Goal: Information Seeking & Learning: Learn about a topic

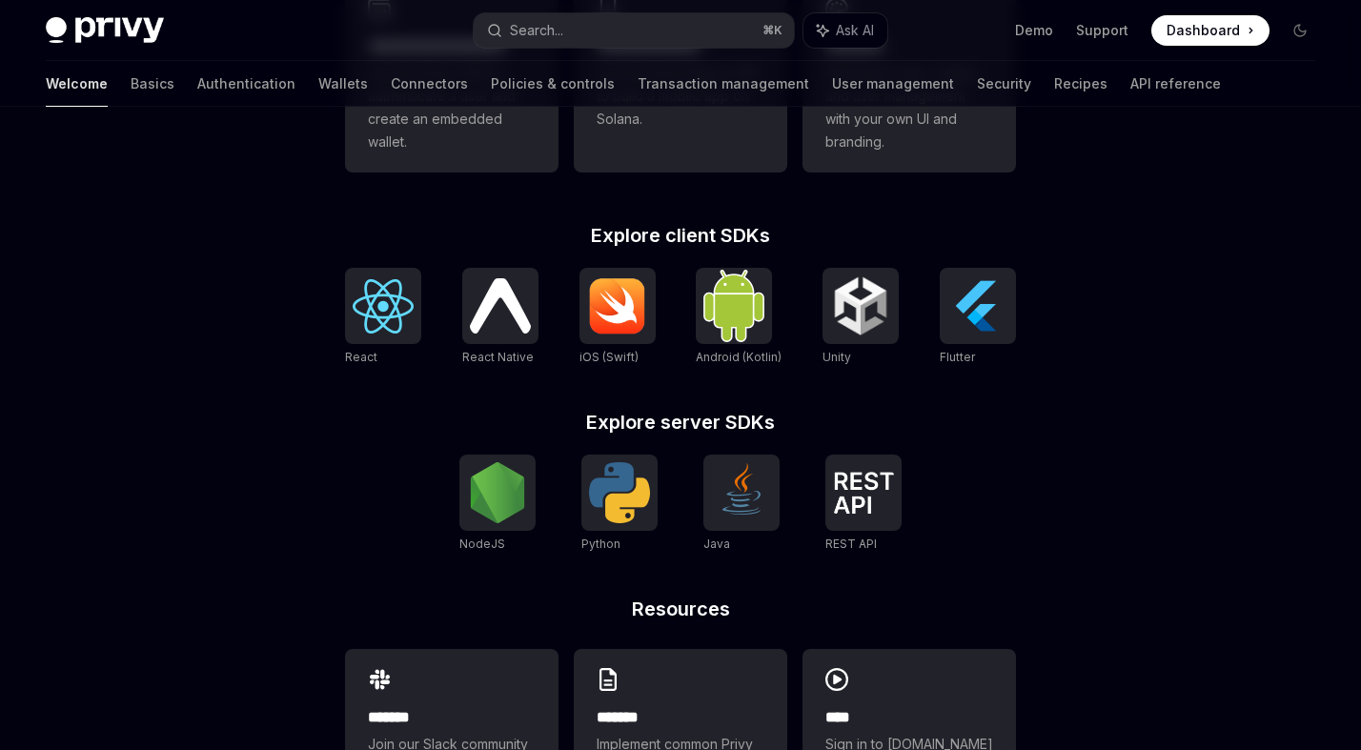
scroll to position [699, 0]
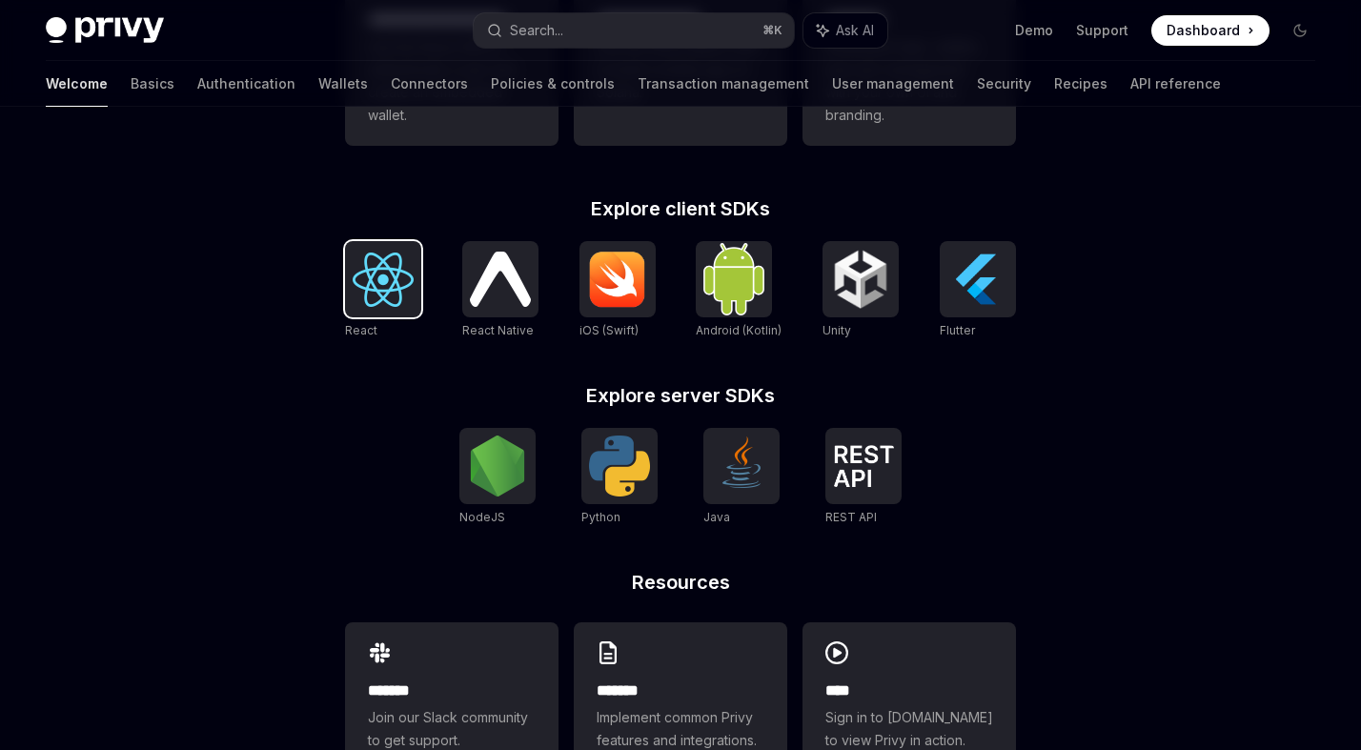
click at [393, 294] on img at bounding box center [383, 280] width 61 height 54
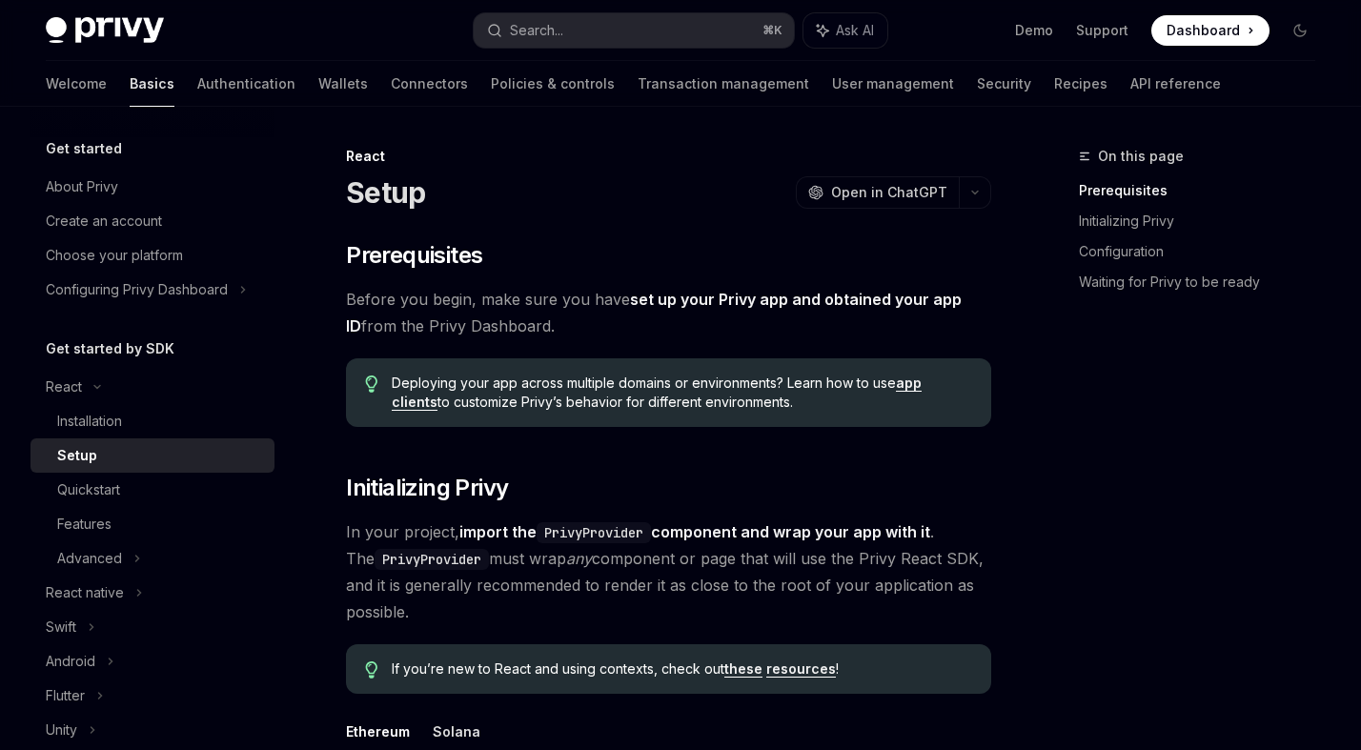
click at [590, 308] on span "Before you begin, make sure you have set up your Privy app and obtained your ap…" at bounding box center [668, 312] width 645 height 53
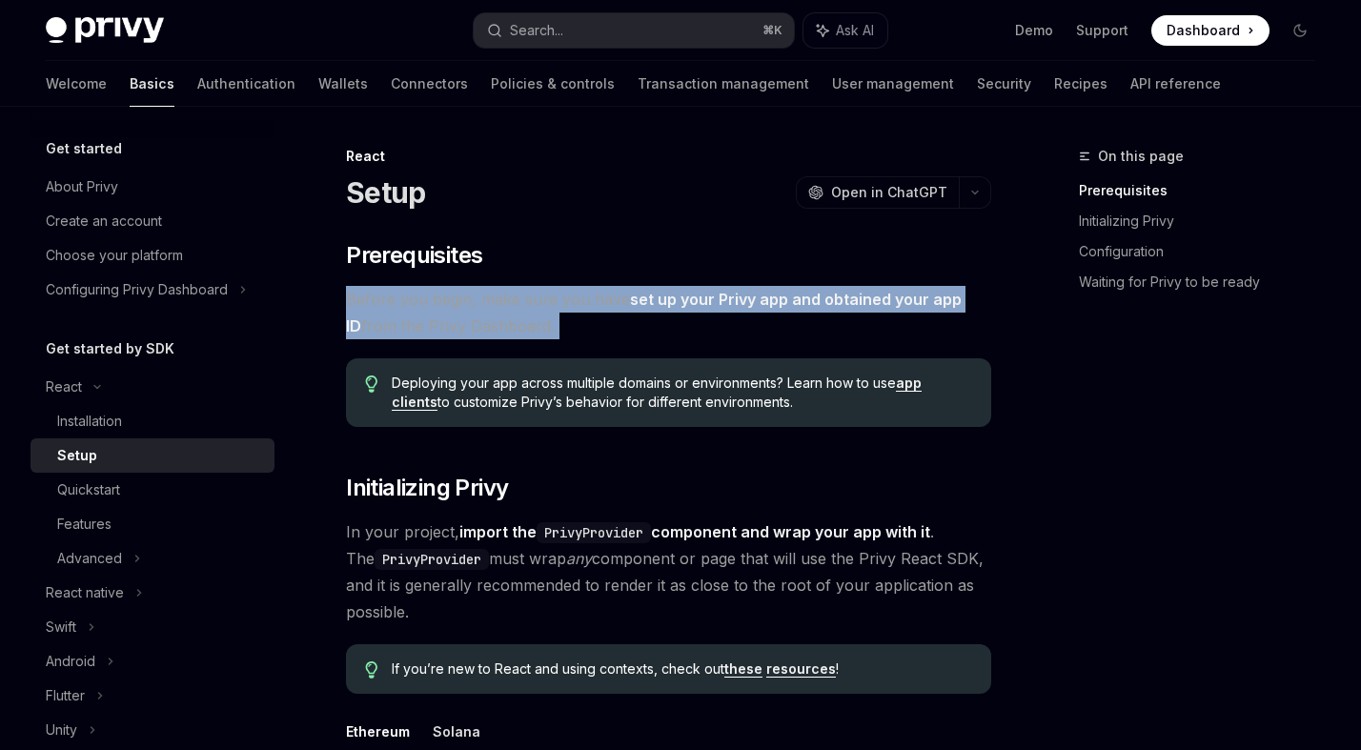
click at [590, 308] on span "Before you begin, make sure you have set up your Privy app and obtained your ap…" at bounding box center [668, 312] width 645 height 53
click at [590, 314] on span "Before you begin, make sure you have set up your Privy app and obtained your ap…" at bounding box center [668, 312] width 645 height 53
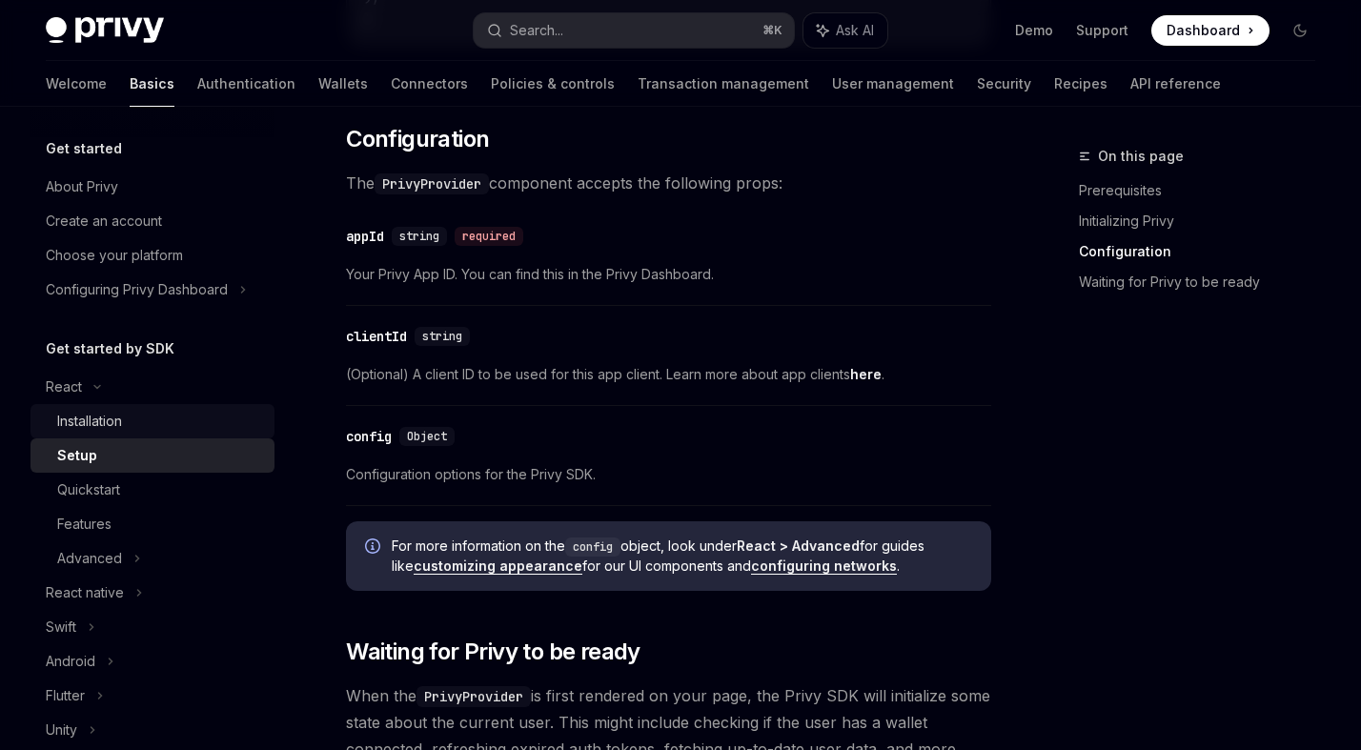
scroll to position [236, 0]
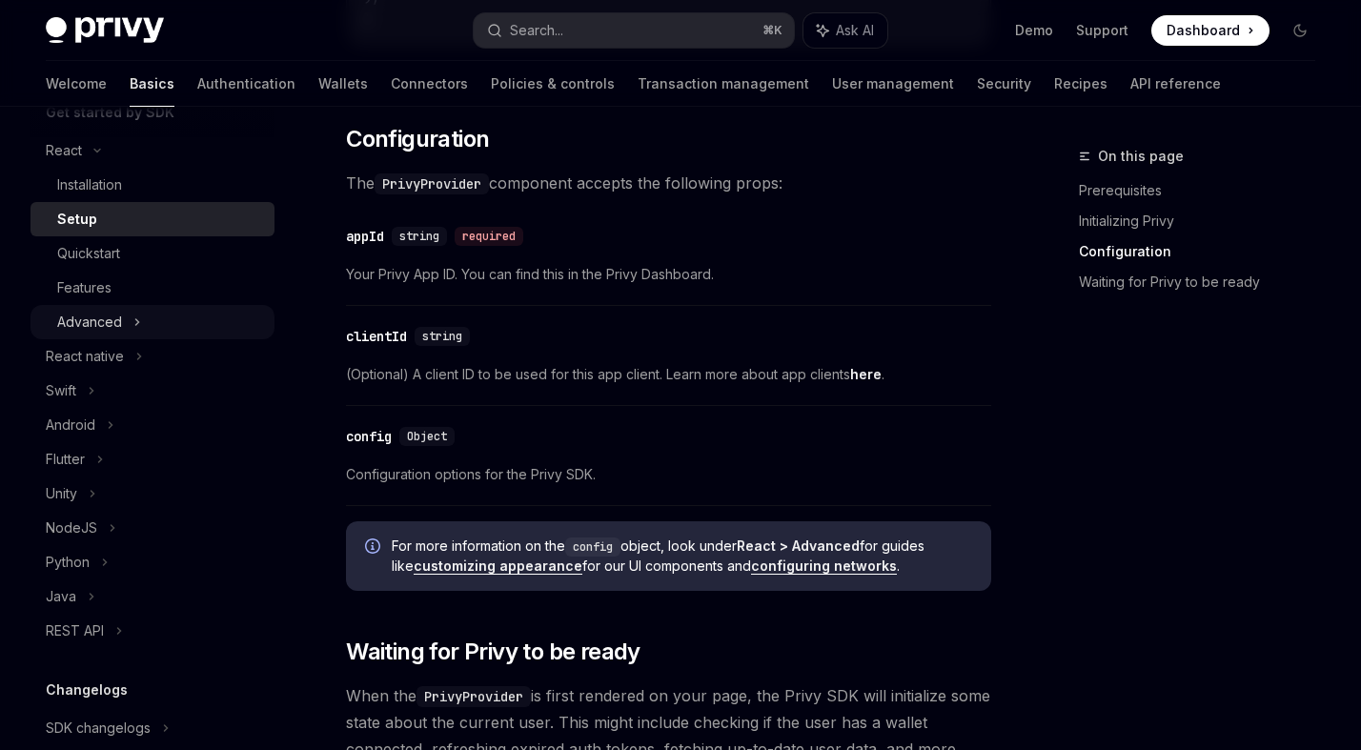
click at [131, 314] on div "Advanced" at bounding box center [152, 322] width 244 height 34
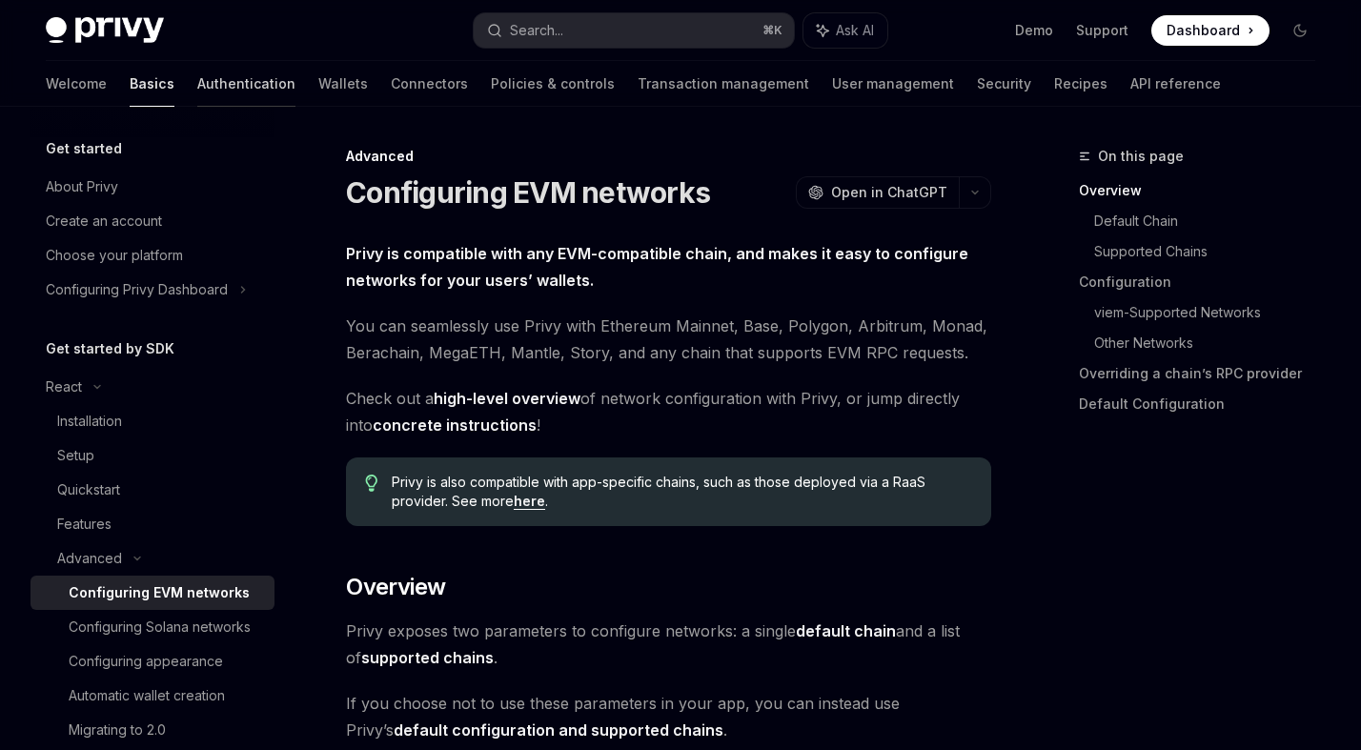
click at [197, 78] on link "Authentication" at bounding box center [246, 84] width 98 height 46
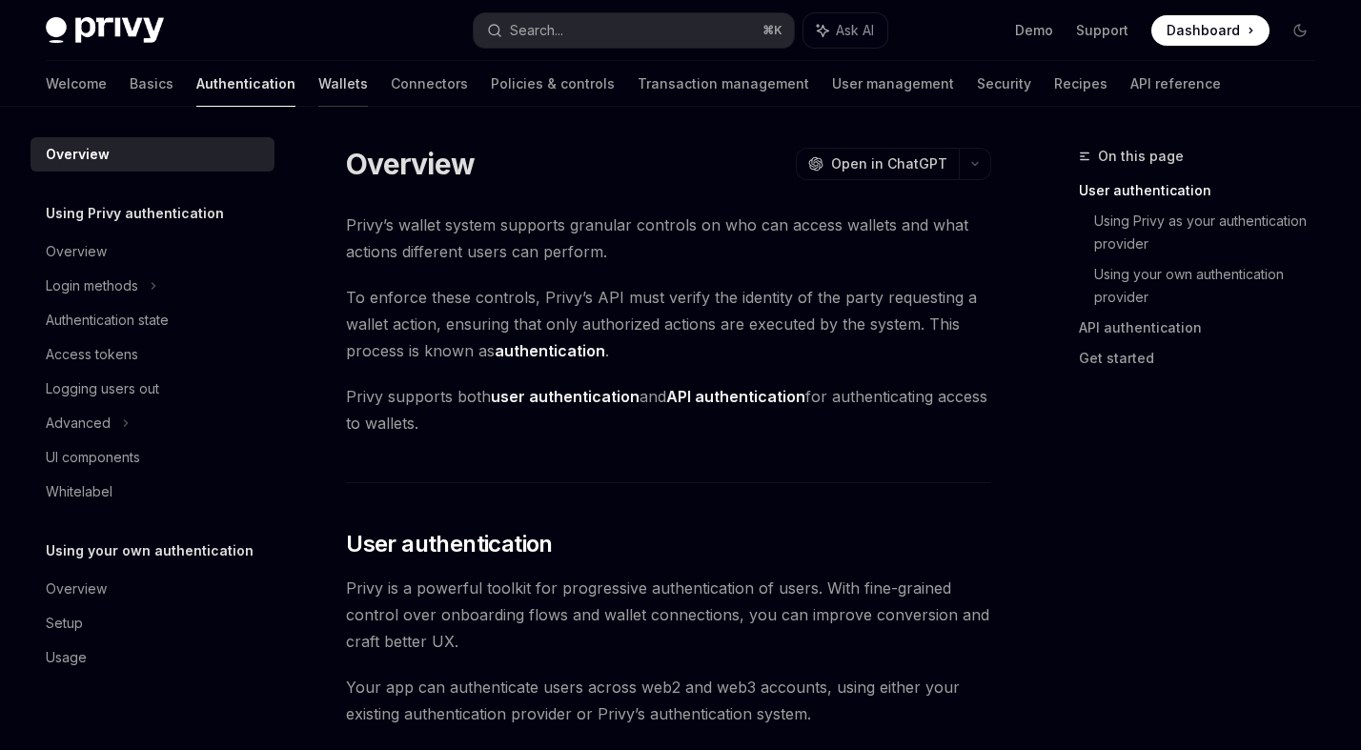
click at [318, 81] on link "Wallets" at bounding box center [343, 84] width 50 height 46
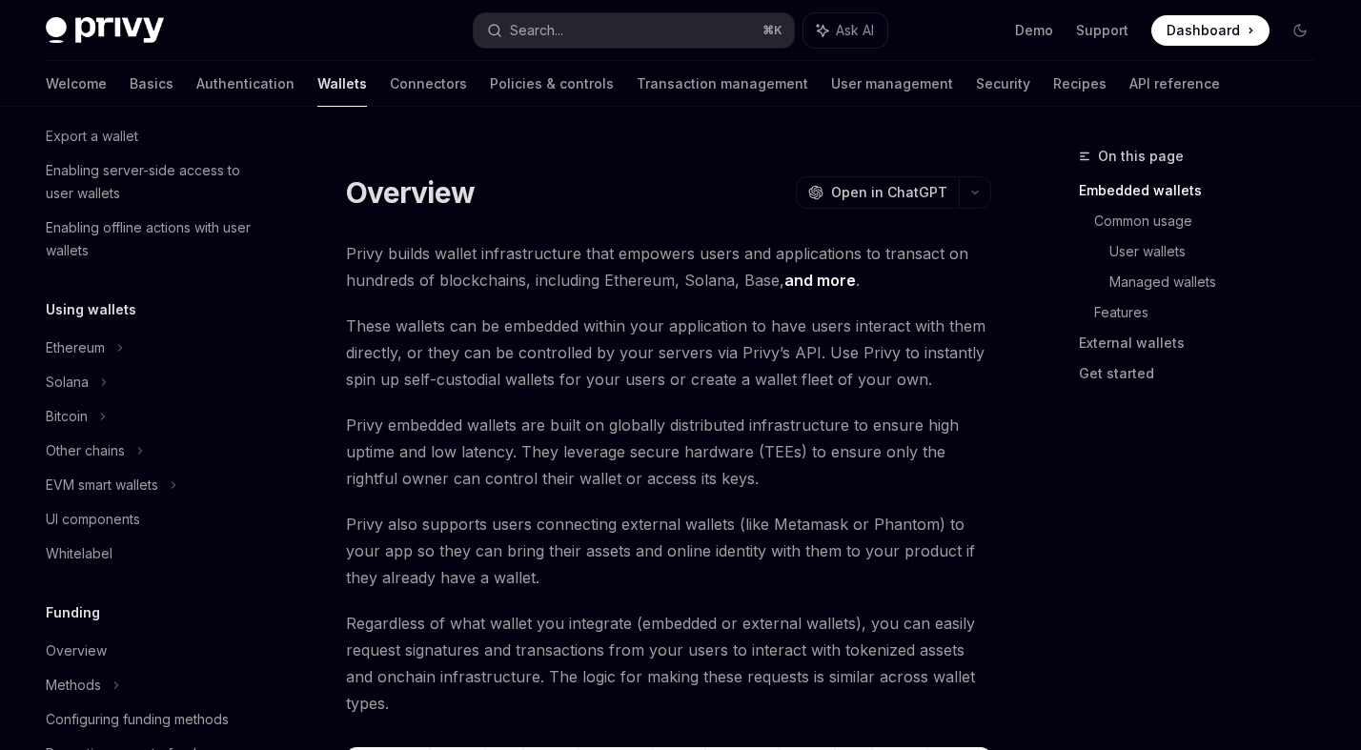
scroll to position [297, 0]
click at [120, 460] on div "Other chains" at bounding box center [85, 449] width 79 height 23
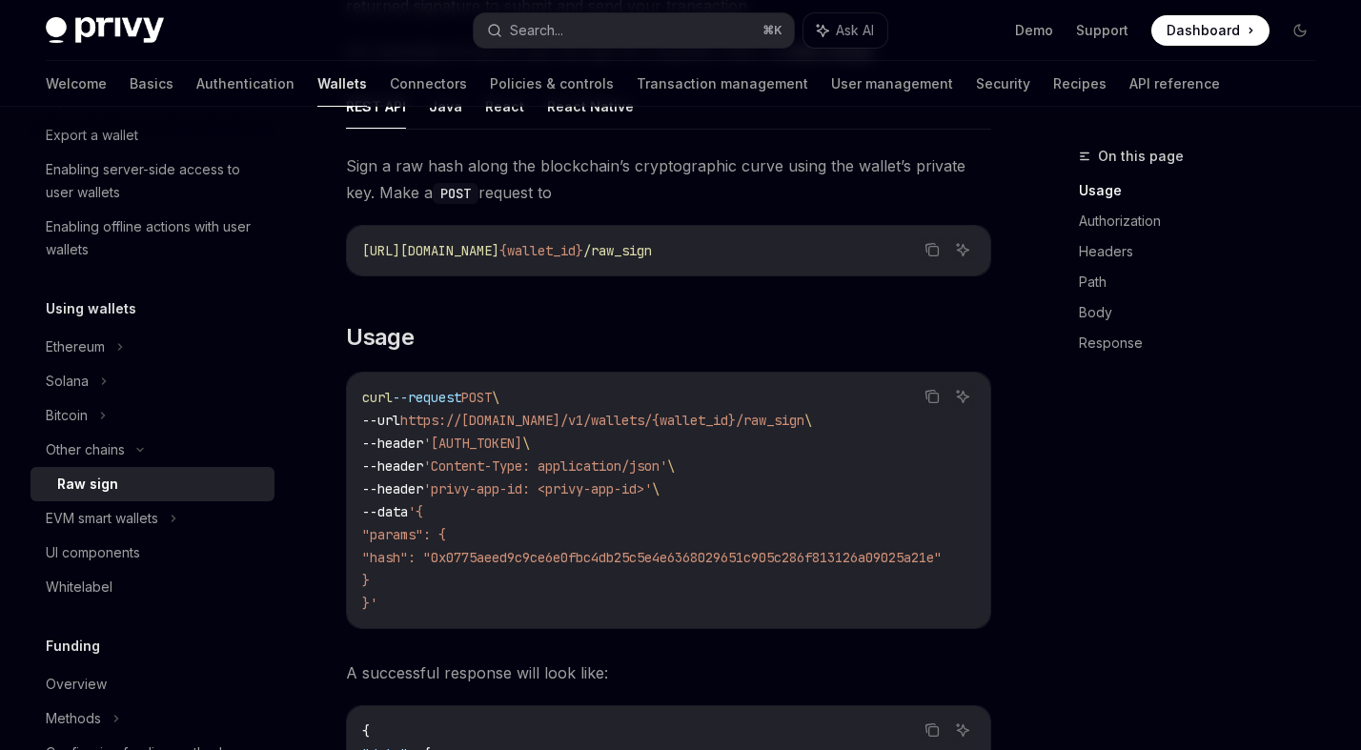
scroll to position [734, 0]
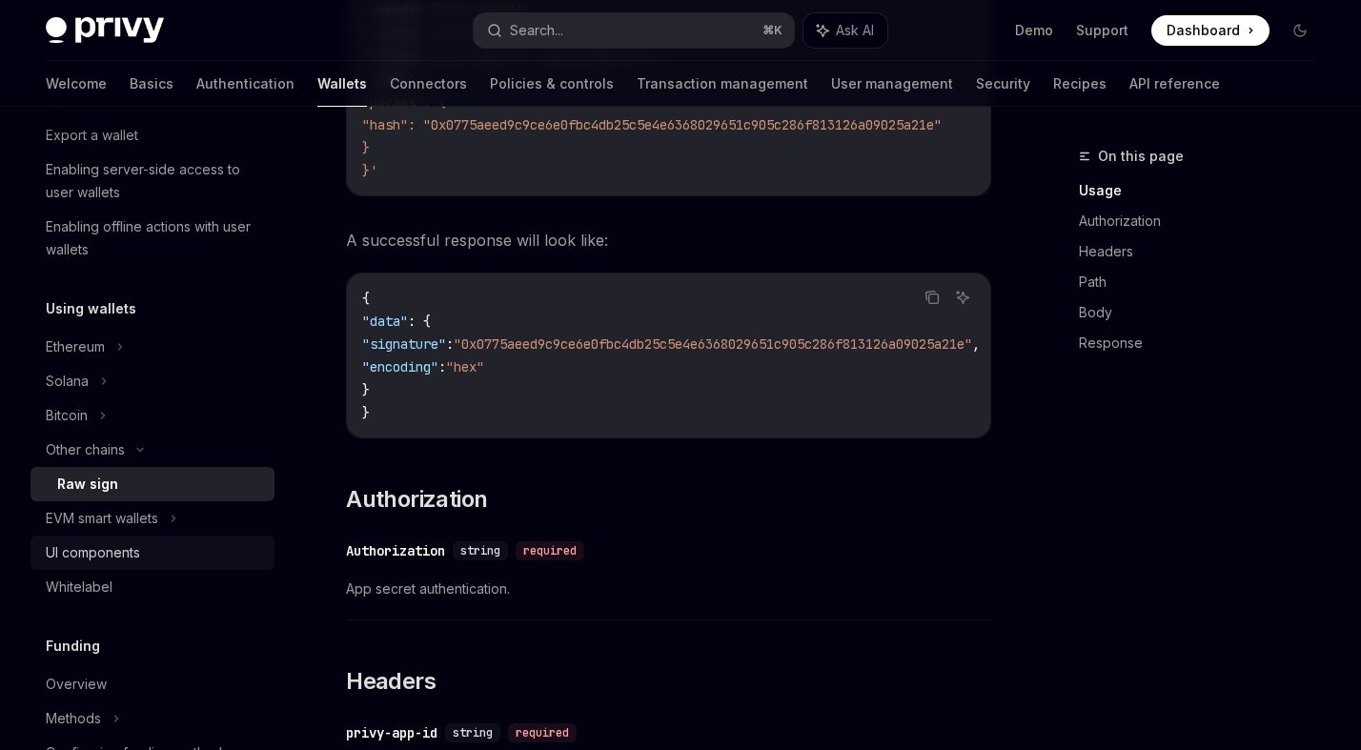
click at [137, 550] on div "UI components" at bounding box center [93, 552] width 94 height 23
type textarea "*"
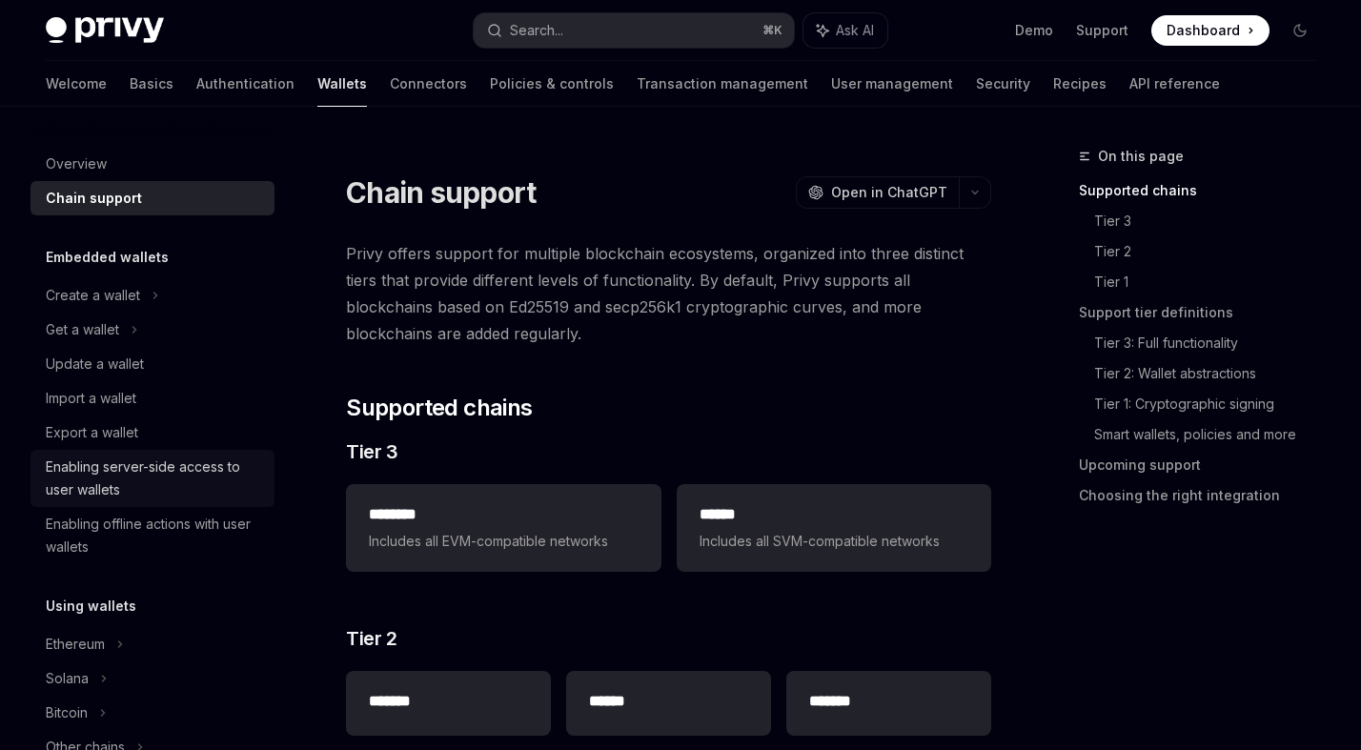
scroll to position [899, 0]
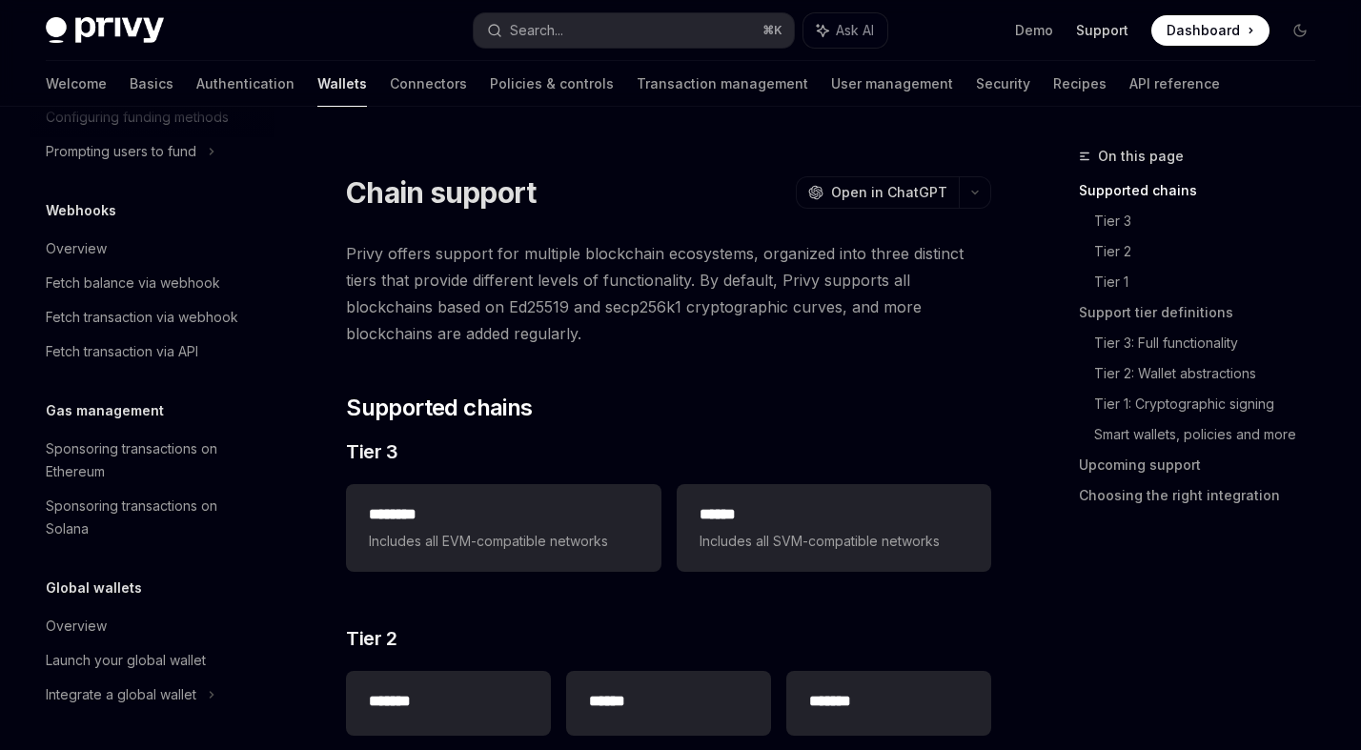
click at [1123, 31] on link "Support" at bounding box center [1102, 30] width 52 height 19
